Goal: Task Accomplishment & Management: Complete application form

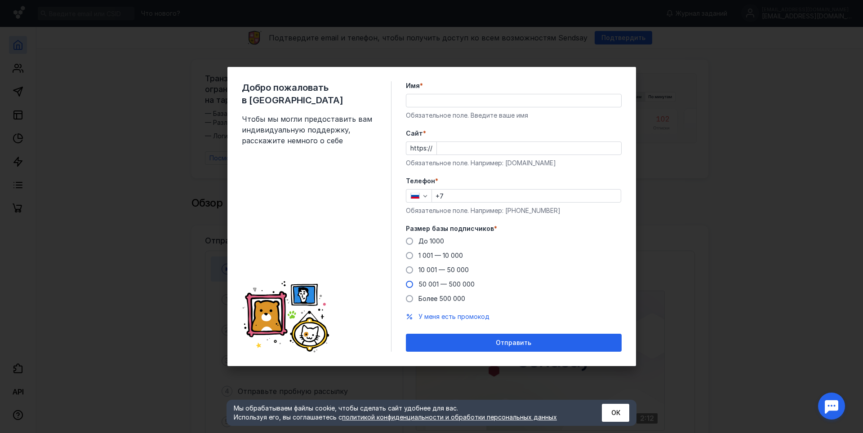
click at [443, 285] on span "50 001 — 500 000" at bounding box center [447, 285] width 56 height 8
click at [0, 0] on input "50 001 — 500 000" at bounding box center [0, 0] width 0 height 0
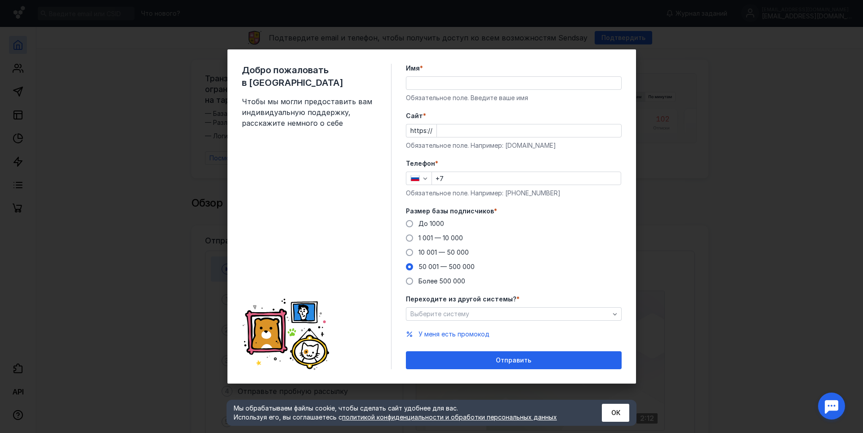
click at [459, 179] on input "+7" at bounding box center [526, 178] width 189 height 13
click at [483, 84] on input "Имя *" at bounding box center [513, 83] width 215 height 13
type input "Our Hockey"
type input "[PHONE_NUMBER]"
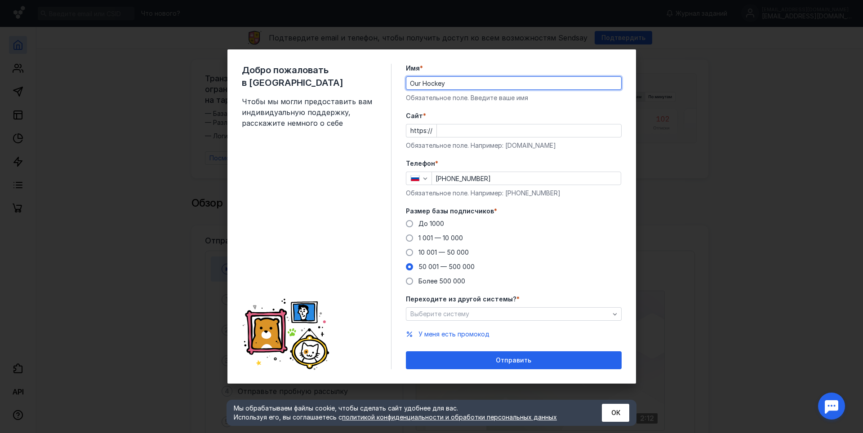
click at [474, 132] on input "Cайт *" at bounding box center [529, 131] width 184 height 13
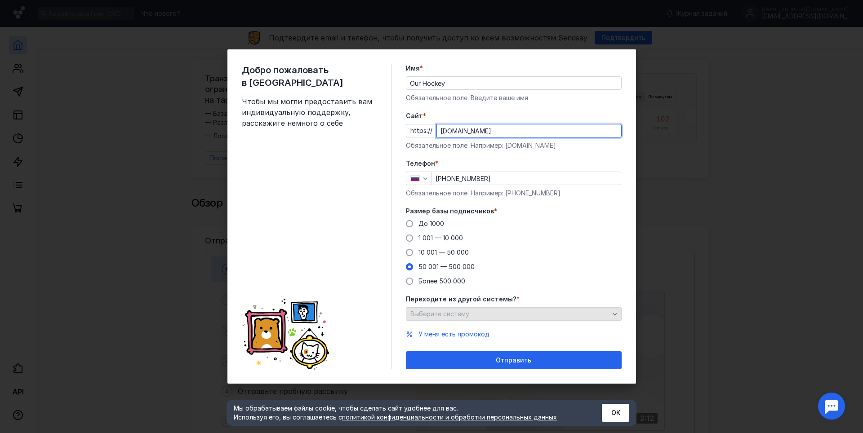
type input "[DOMAIN_NAME]"
click at [514, 319] on div "Выберите систему" at bounding box center [514, 313] width 216 height 13
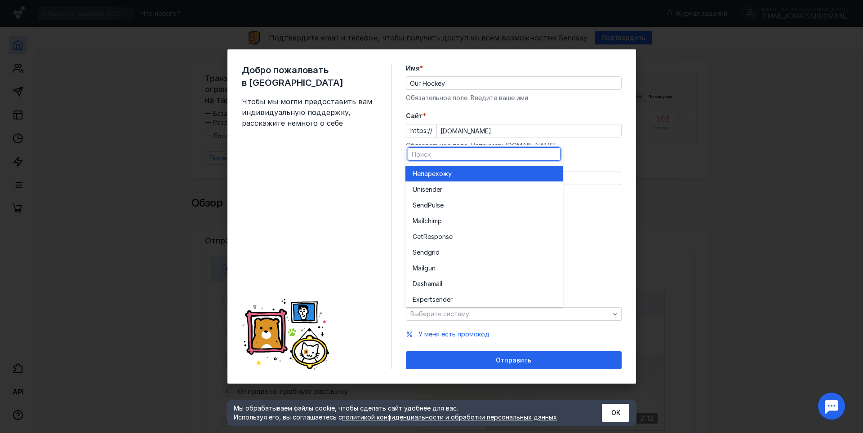
click at [489, 285] on div "Dashamai l" at bounding box center [484, 284] width 143 height 9
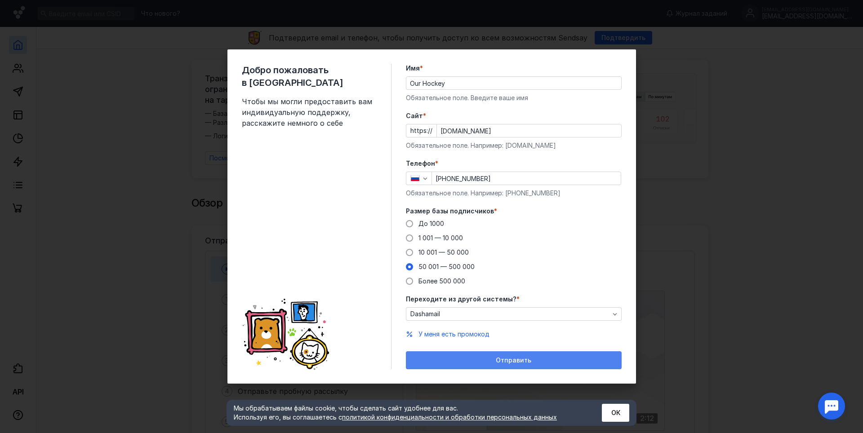
click at [506, 359] on span "Отправить" at bounding box center [514, 361] width 36 height 8
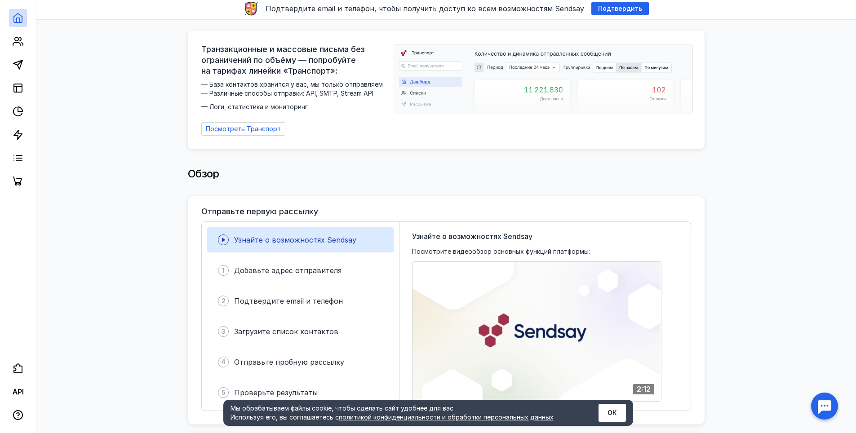
scroll to position [146, 0]
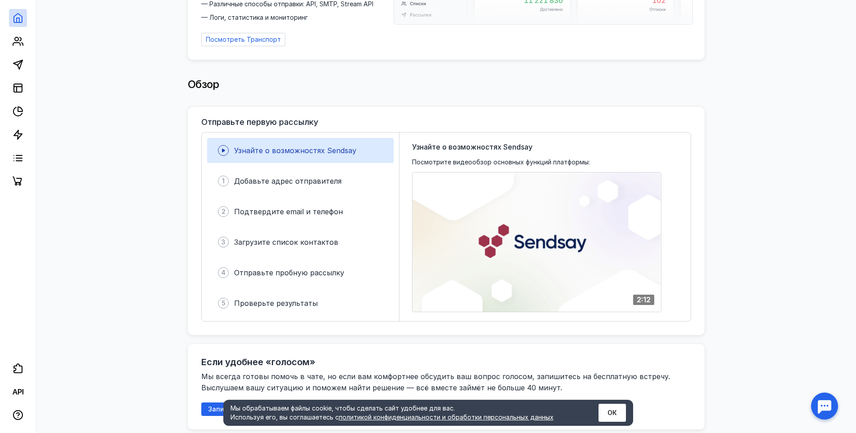
drag, startPoint x: 730, startPoint y: 151, endPoint x: 697, endPoint y: 223, distance: 78.6
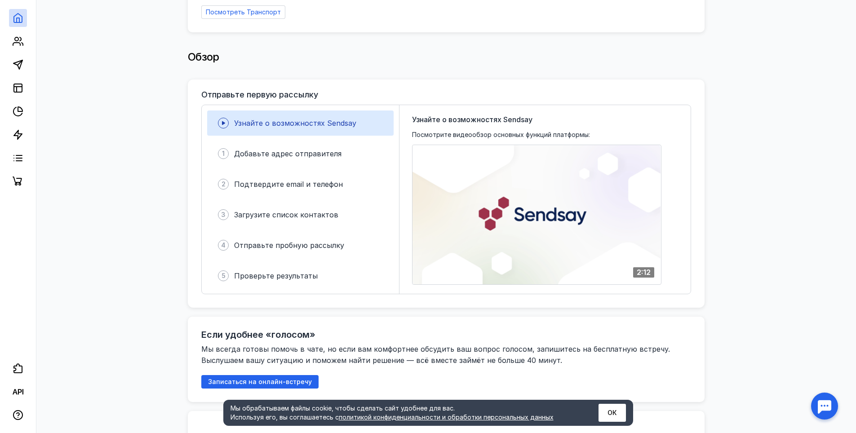
scroll to position [0, 0]
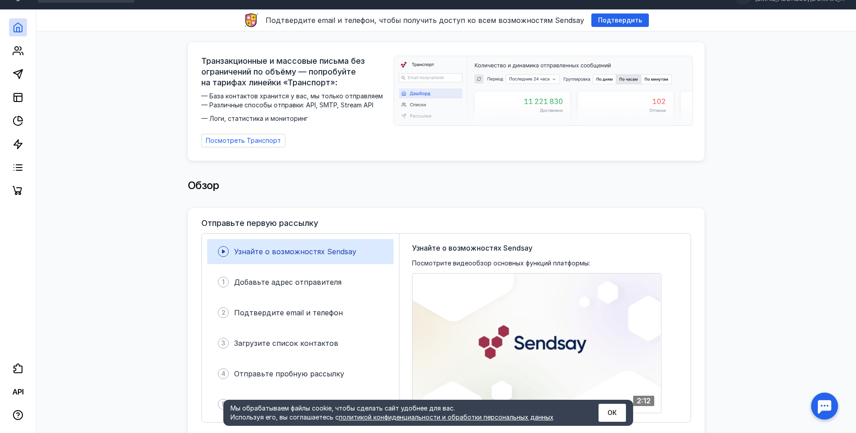
drag, startPoint x: 760, startPoint y: 205, endPoint x: 693, endPoint y: 74, distance: 147.2
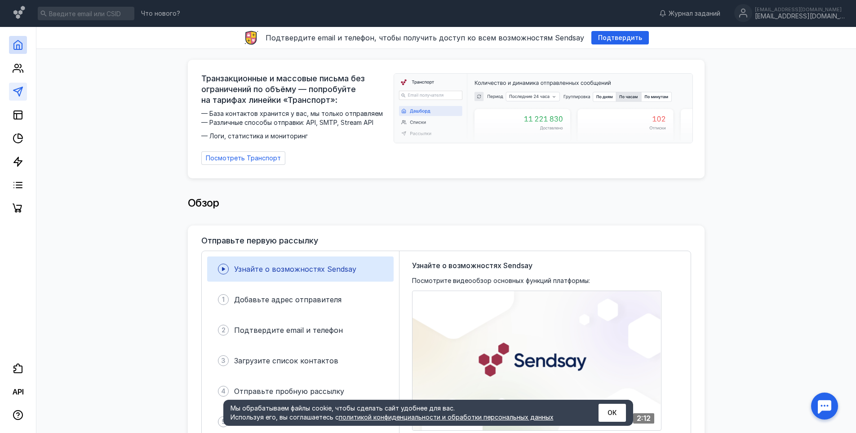
click at [12, 93] on link at bounding box center [18, 92] width 18 height 18
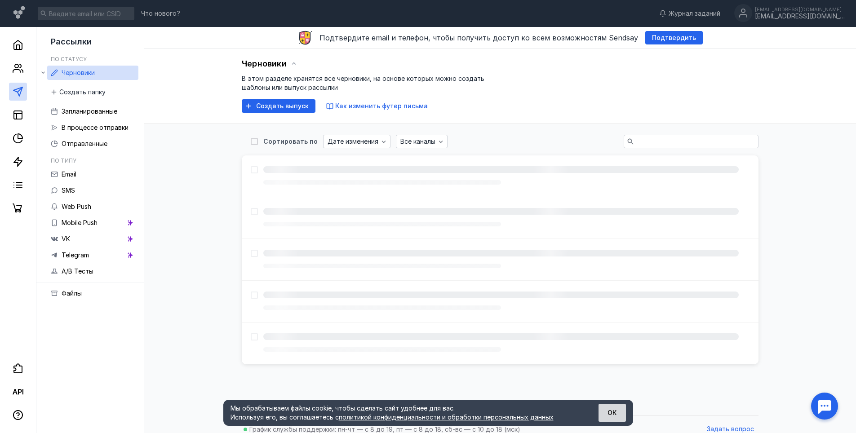
click at [611, 413] on button "ОК" at bounding box center [612, 413] width 27 height 18
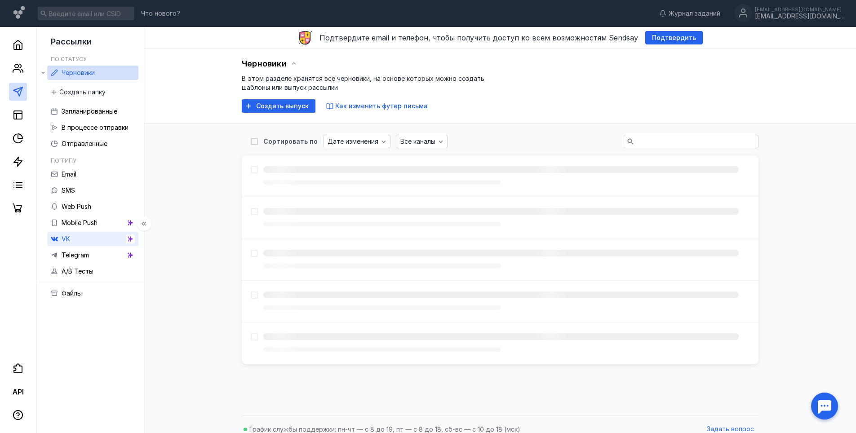
click at [67, 238] on span "VK" at bounding box center [66, 239] width 9 height 8
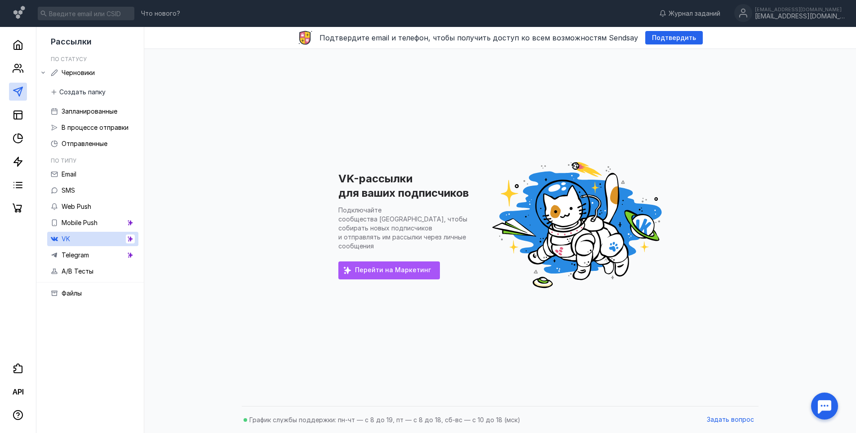
click at [394, 267] on span "Перейти на Маркетинг" at bounding box center [393, 271] width 76 height 8
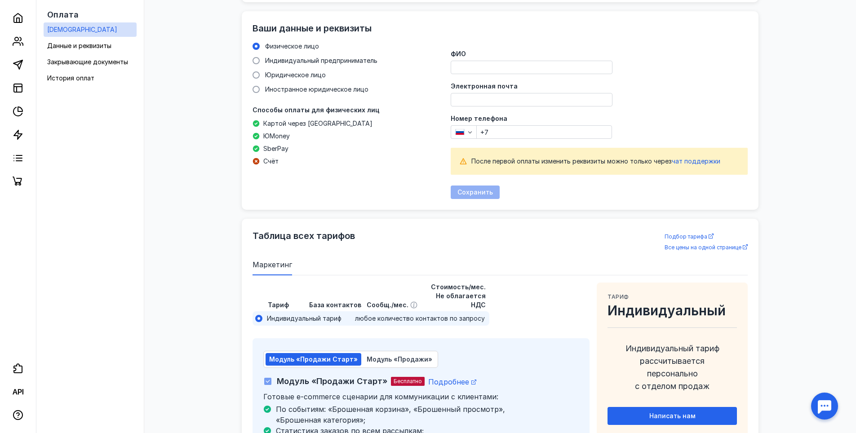
scroll to position [448, 0]
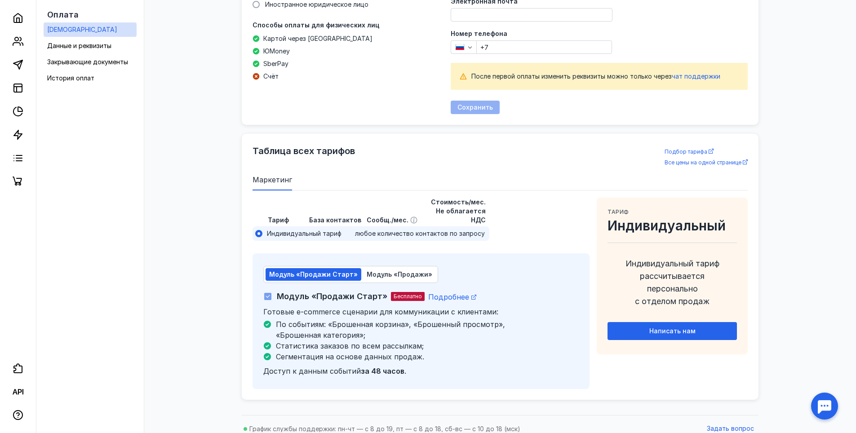
drag, startPoint x: 790, startPoint y: 240, endPoint x: 788, endPoint y: 260, distance: 20.4
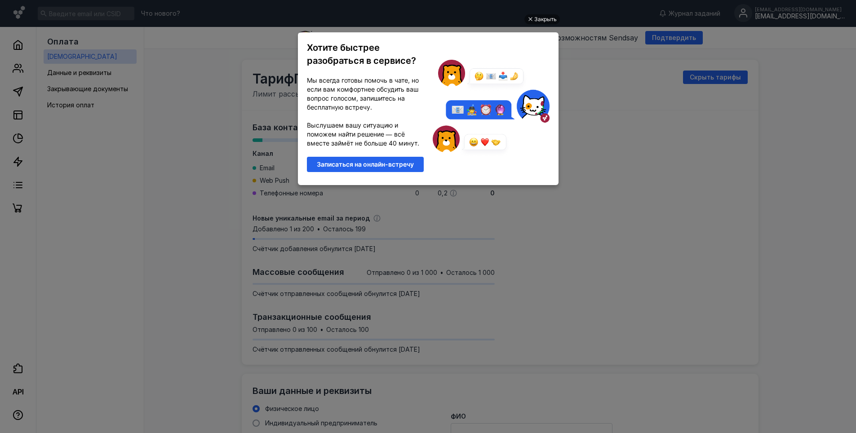
scroll to position [0, 0]
click at [538, 14] on div "Закрыть Хотите быстрее разобраться в сервисе? Мы всегда готовы помочь в чате, н…" at bounding box center [429, 206] width 270 height 411
click at [532, 22] on div "Закрыть" at bounding box center [543, 19] width 36 height 10
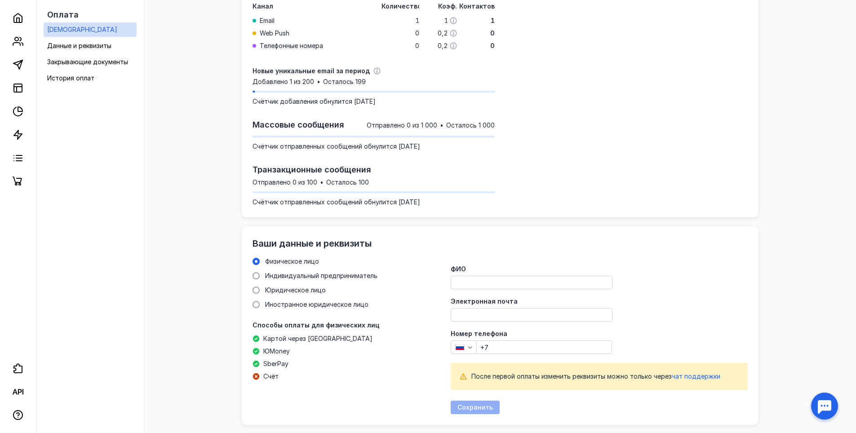
drag, startPoint x: 627, startPoint y: 160, endPoint x: 615, endPoint y: 275, distance: 114.8
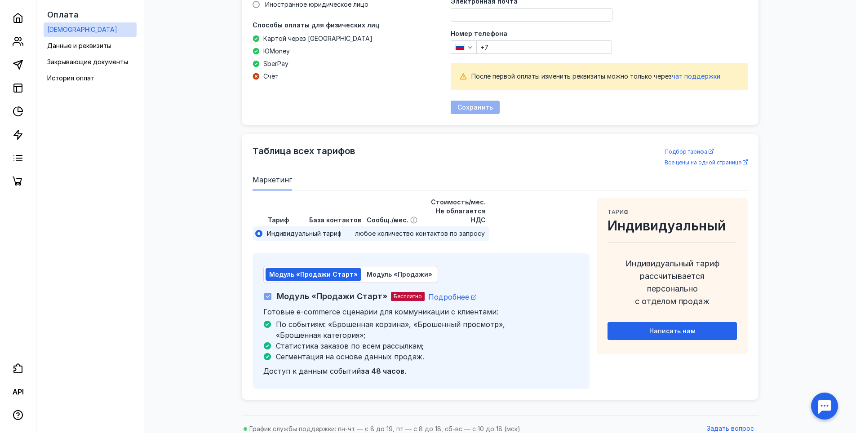
drag, startPoint x: 628, startPoint y: 221, endPoint x: 623, endPoint y: 307, distance: 86.5
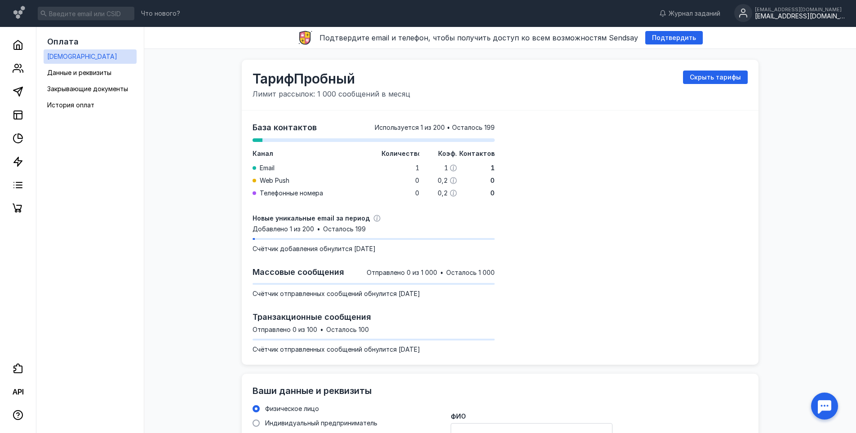
drag, startPoint x: 587, startPoint y: 293, endPoint x: 580, endPoint y: 109, distance: 184.0
click at [22, 69] on icon at bounding box center [18, 68] width 11 height 11
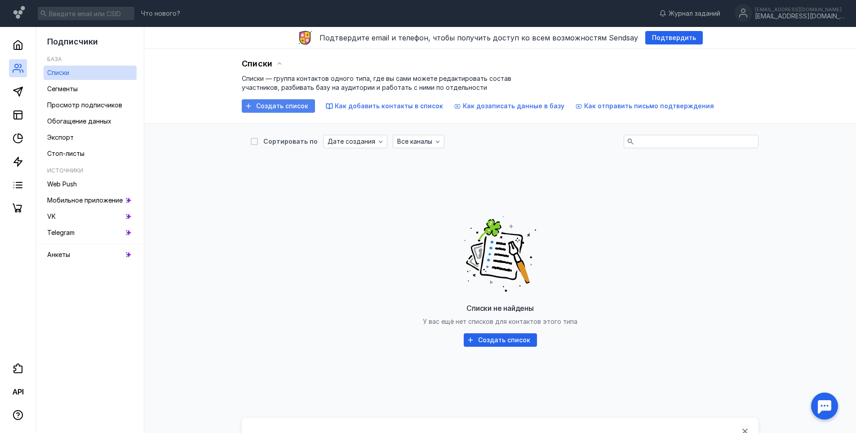
click at [275, 106] on span "Создать список" at bounding box center [282, 106] width 52 height 8
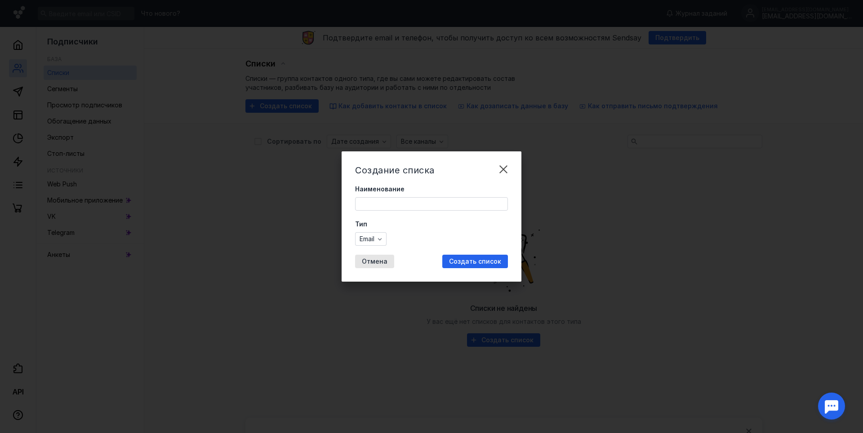
click at [405, 203] on input "Наименование" at bounding box center [432, 204] width 152 height 13
type input "[PERSON_NAME]"
click at [479, 270] on div "Создание списка Наименование [PERSON_NAME] Email Отмена Создать список" at bounding box center [432, 216] width 180 height 130
click at [477, 262] on span "Создать список" at bounding box center [475, 262] width 52 height 8
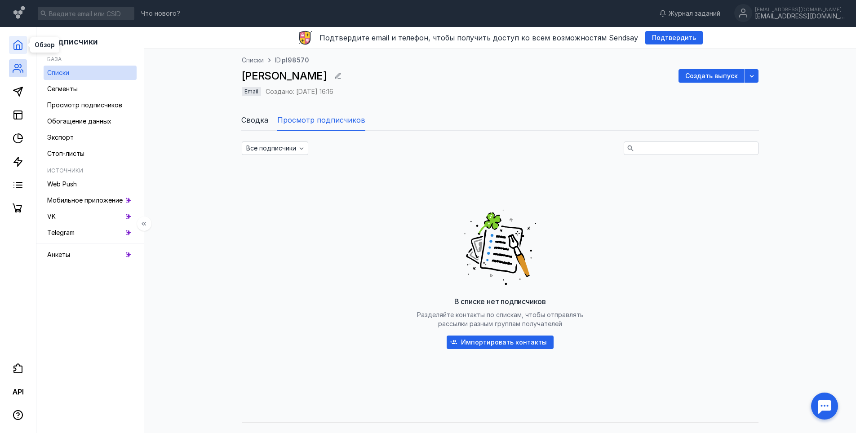
click at [19, 49] on polyline at bounding box center [18, 47] width 3 height 4
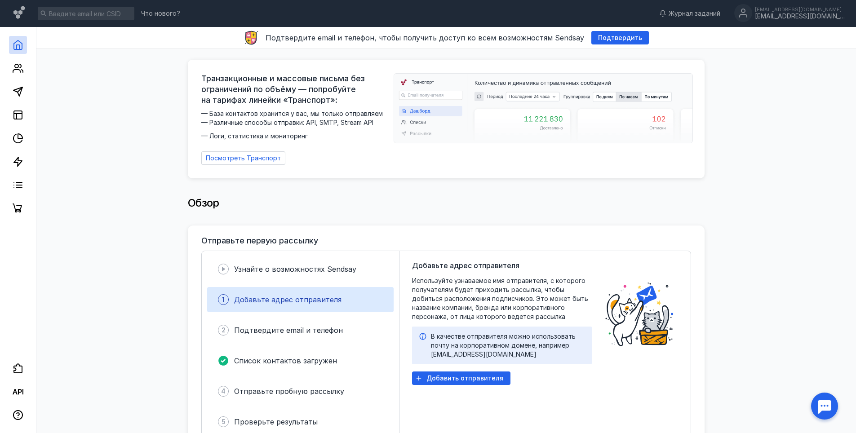
scroll to position [87, 0]
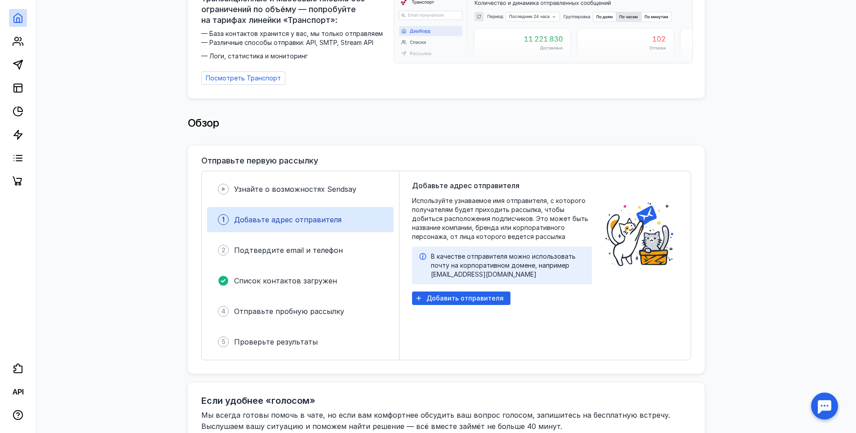
drag, startPoint x: 160, startPoint y: 139, endPoint x: 155, endPoint y: 207, distance: 67.6
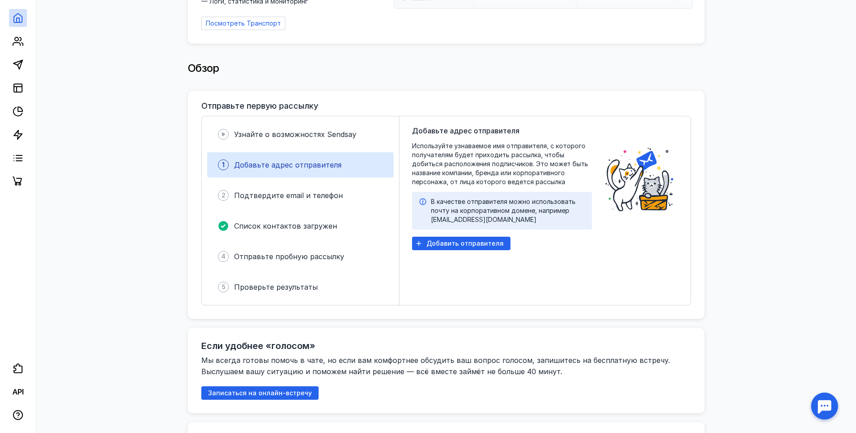
drag, startPoint x: 180, startPoint y: 217, endPoint x: 169, endPoint y: 279, distance: 63.1
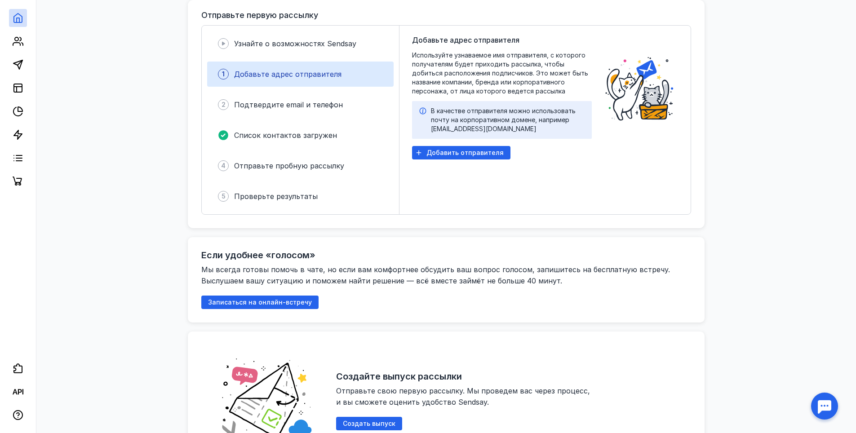
drag, startPoint x: 136, startPoint y: 178, endPoint x: 134, endPoint y: 241, distance: 63.9
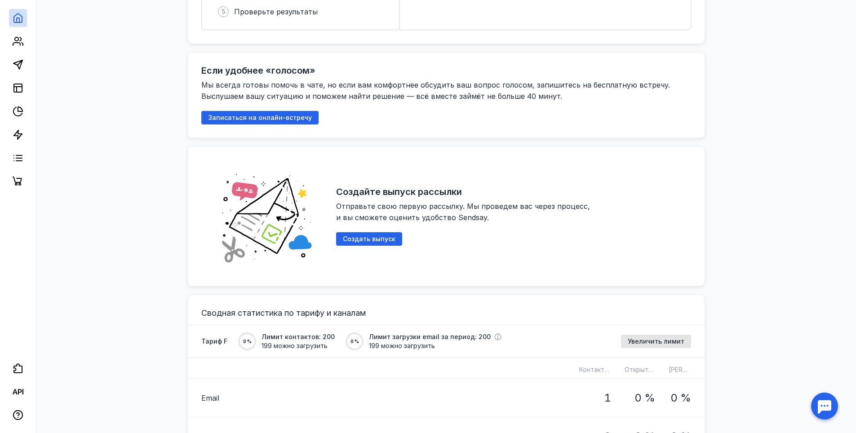
drag, startPoint x: 160, startPoint y: 254, endPoint x: 159, endPoint y: 267, distance: 13.1
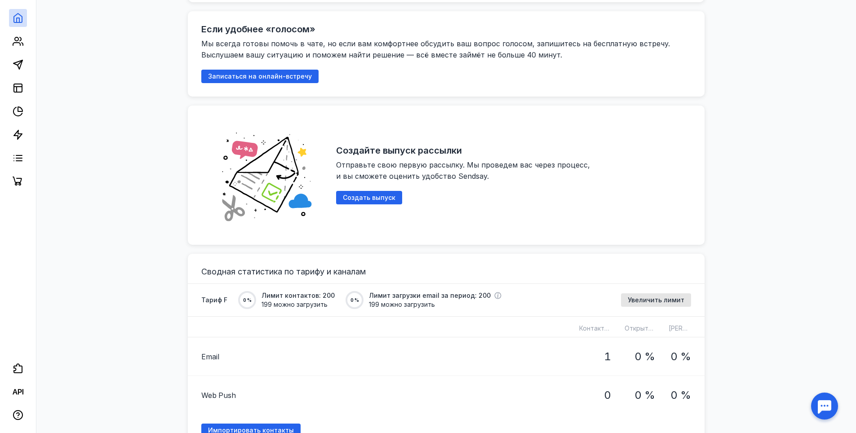
scroll to position [481, 0]
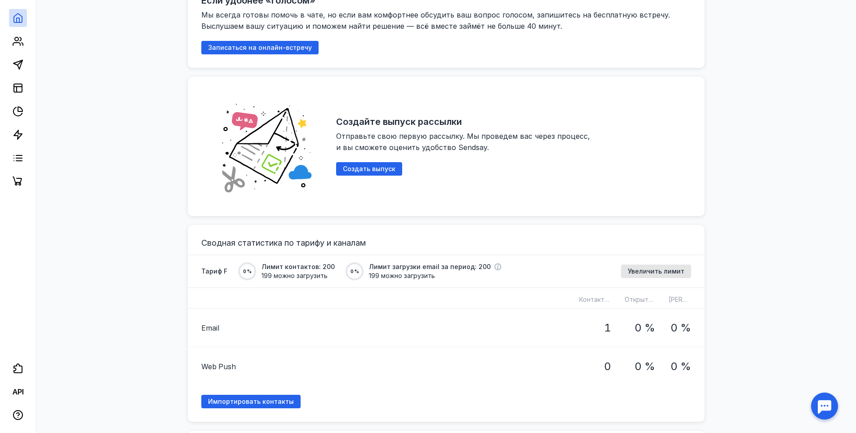
drag, startPoint x: 167, startPoint y: 160, endPoint x: 164, endPoint y: 258, distance: 98.5
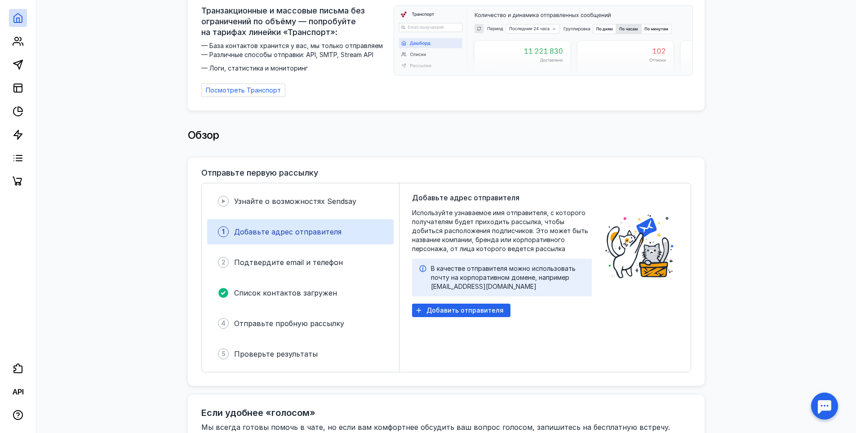
scroll to position [0, 0]
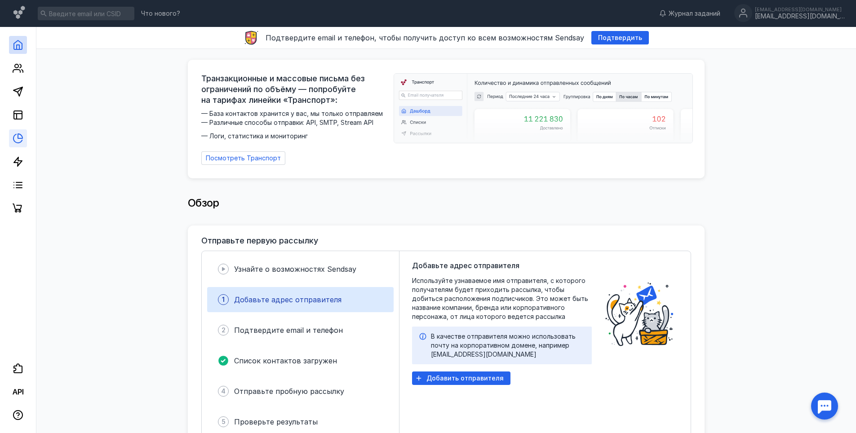
click at [9, 136] on link at bounding box center [18, 138] width 18 height 18
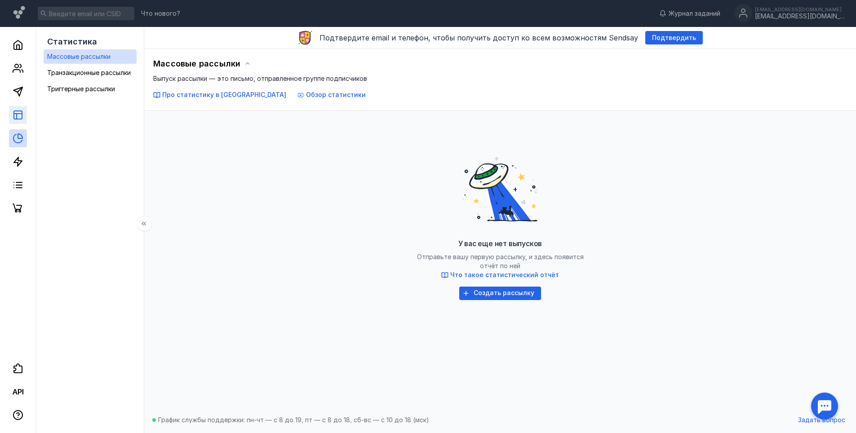
click at [21, 112] on icon at bounding box center [18, 115] width 11 height 11
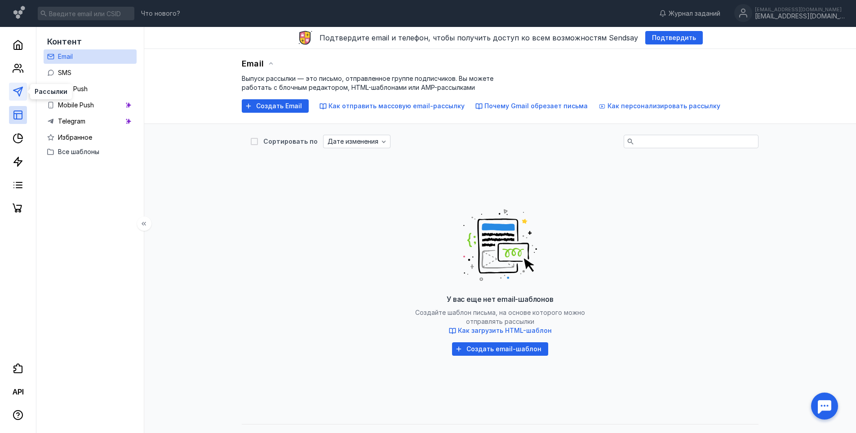
click at [20, 88] on polygon at bounding box center [17, 91] width 9 height 9
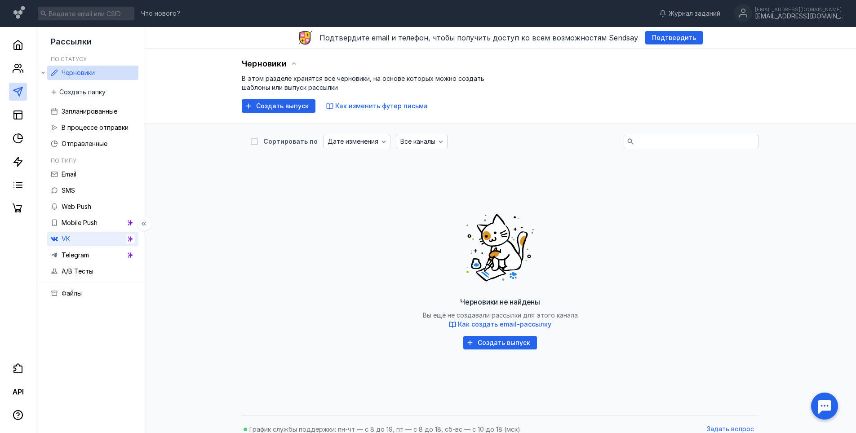
click at [69, 238] on span "VK" at bounding box center [66, 239] width 9 height 8
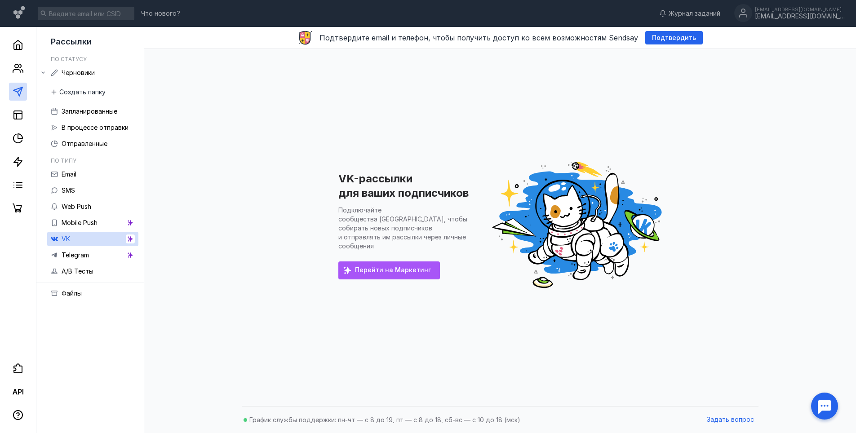
click at [364, 267] on span "Перейти на Маркетинг" at bounding box center [393, 271] width 76 height 8
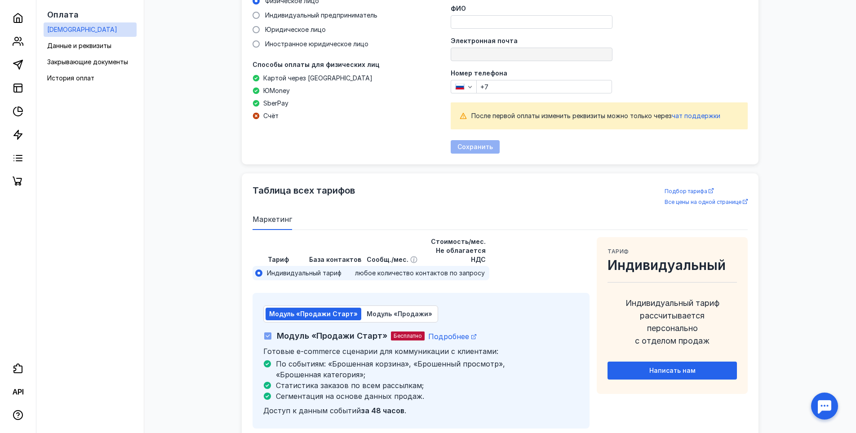
scroll to position [448, 0]
